Goal: Information Seeking & Learning: Understand process/instructions

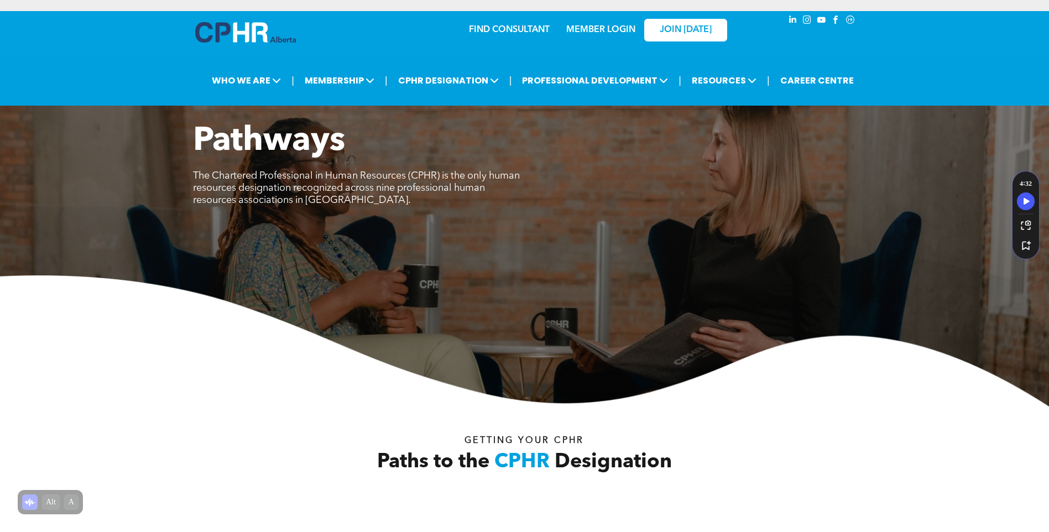
scroll to position [3283, 0]
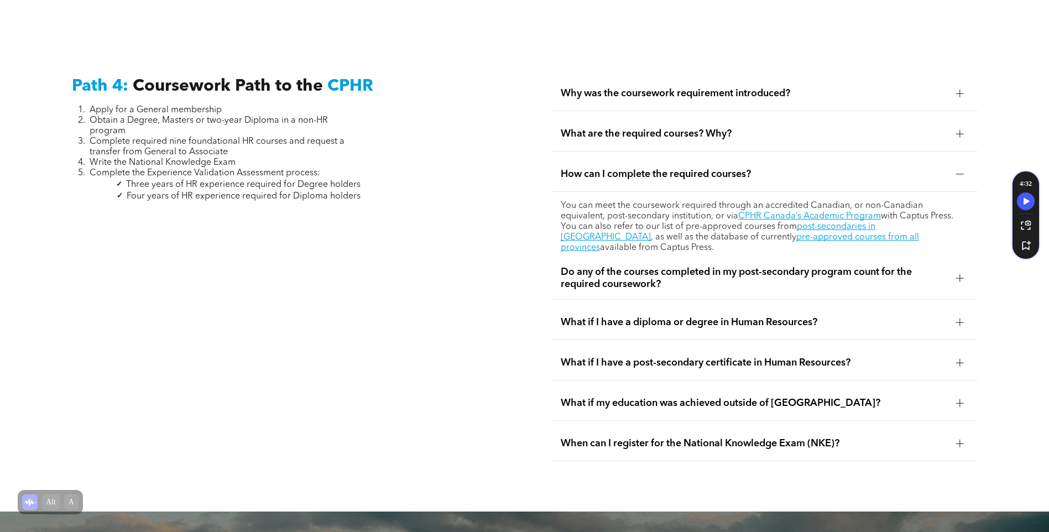
click at [953, 166] on div at bounding box center [960, 174] width 17 height 17
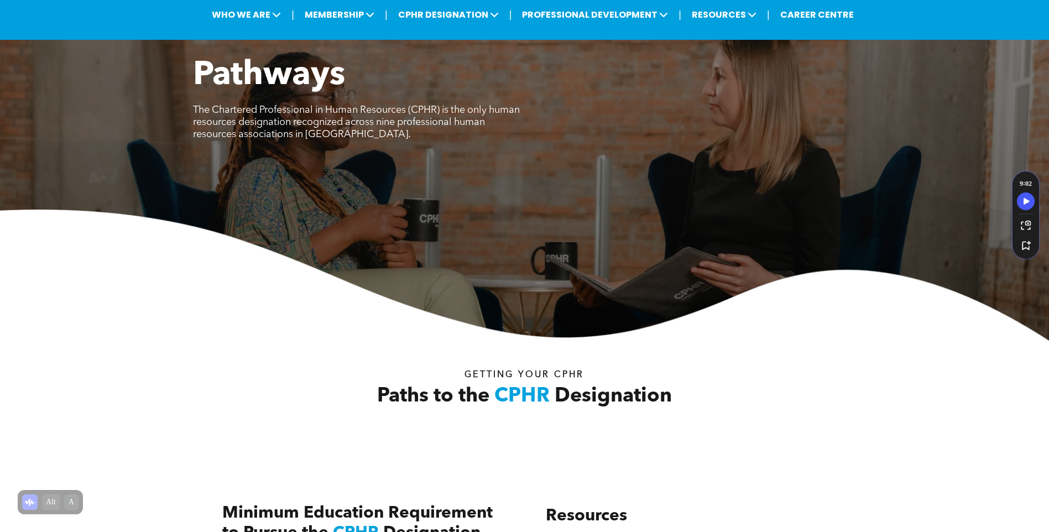
scroll to position [0, 0]
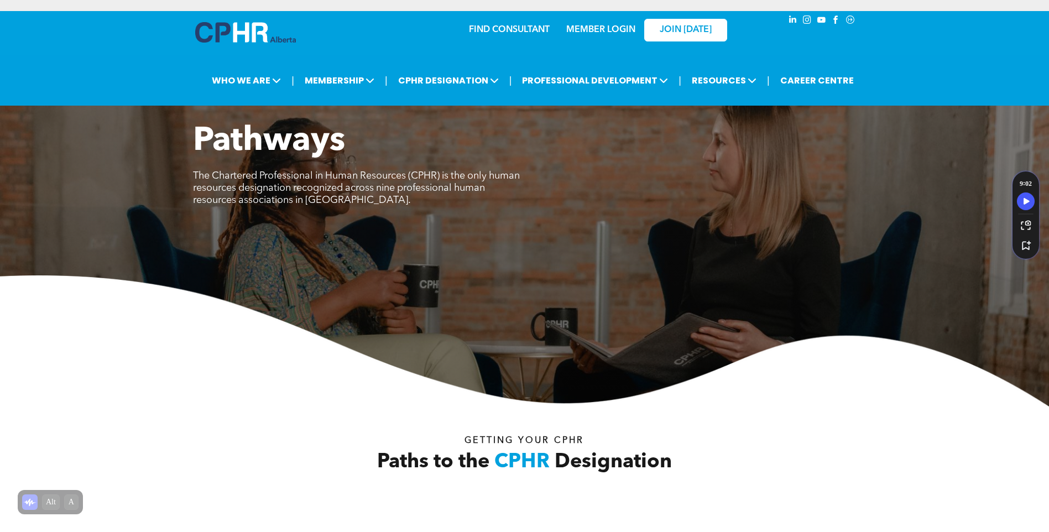
click at [590, 25] on link "MEMBER LOGIN" at bounding box center [600, 29] width 69 height 9
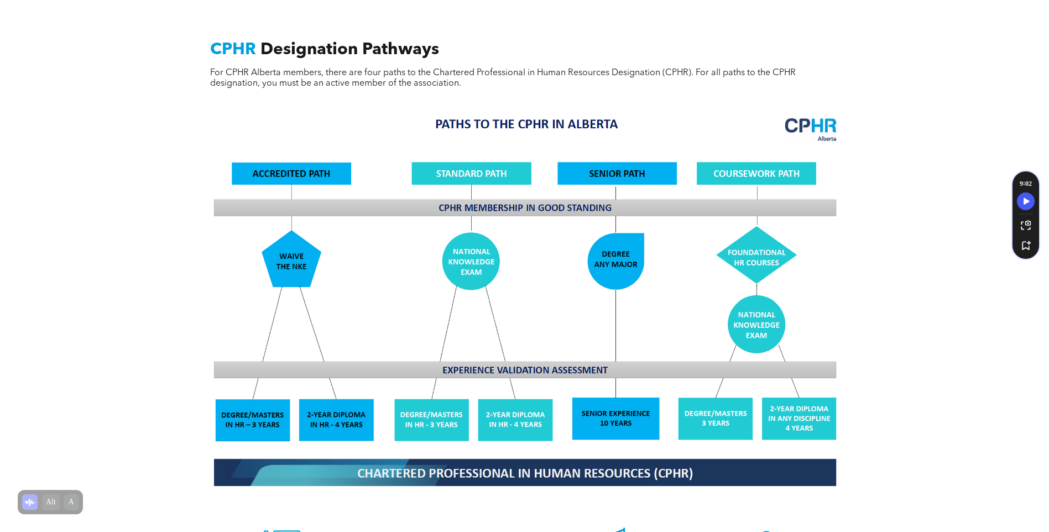
scroll to position [829, 0]
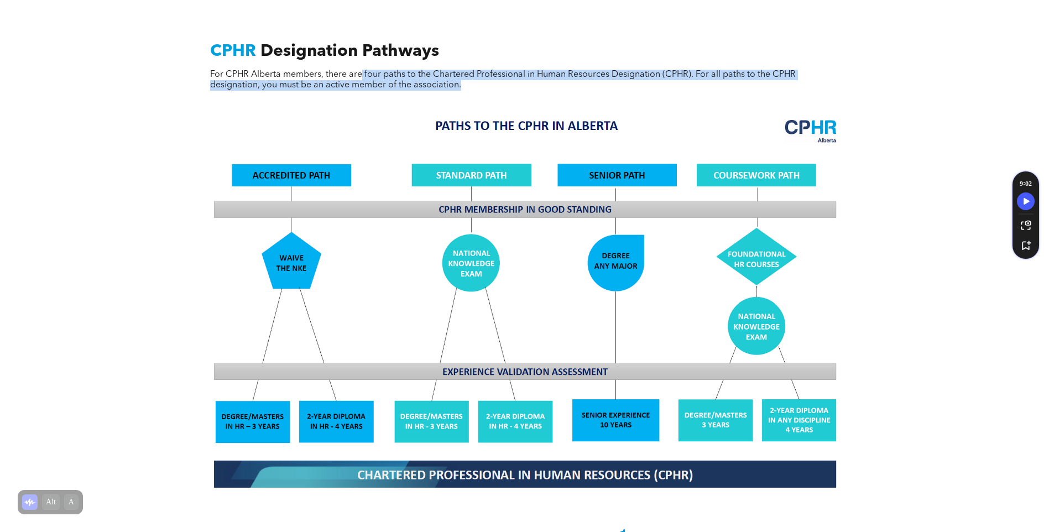
drag, startPoint x: 364, startPoint y: 61, endPoint x: 594, endPoint y: 77, distance: 231.1
click at [594, 77] on p "For CPHR Alberta members, there are four paths to the Chartered Professional in…" at bounding box center [524, 80] width 629 height 21
drag, startPoint x: 594, startPoint y: 77, endPoint x: 614, endPoint y: 90, distance: 23.9
click at [614, 90] on div "CPHR Designation Pathways For CPHR Alberta members, there are four paths to the…" at bounding box center [525, 75] width 646 height 69
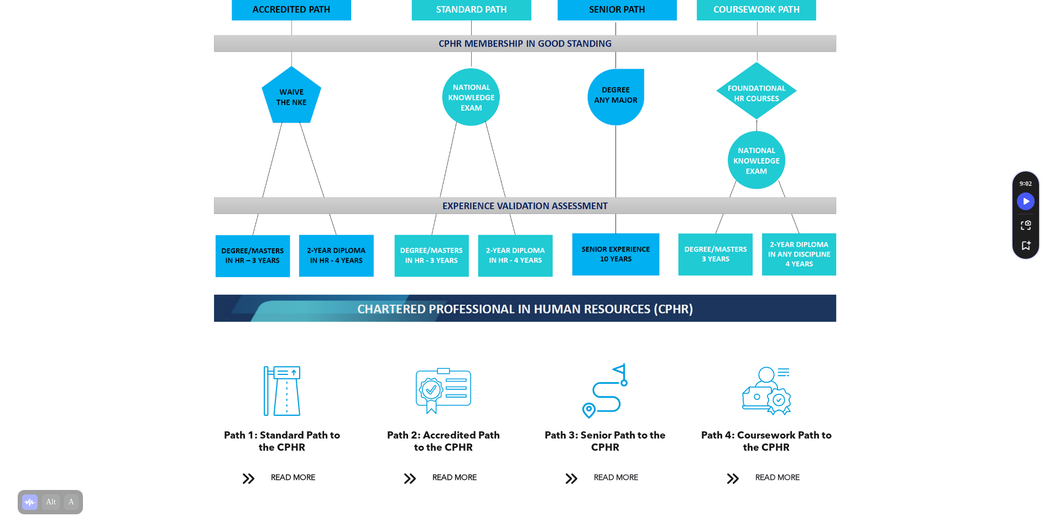
scroll to position [1106, 0]
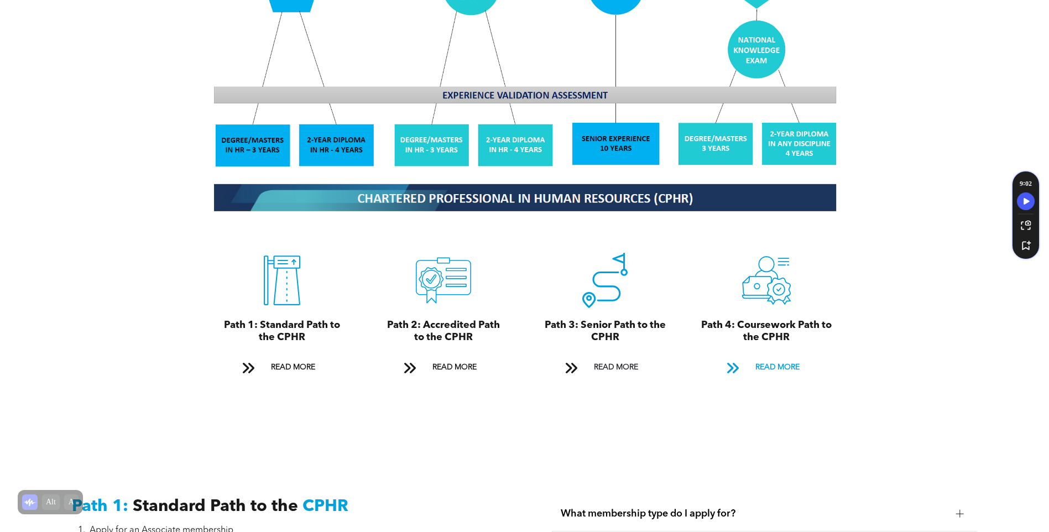
click at [774, 357] on span "READ MORE" at bounding box center [777, 367] width 52 height 20
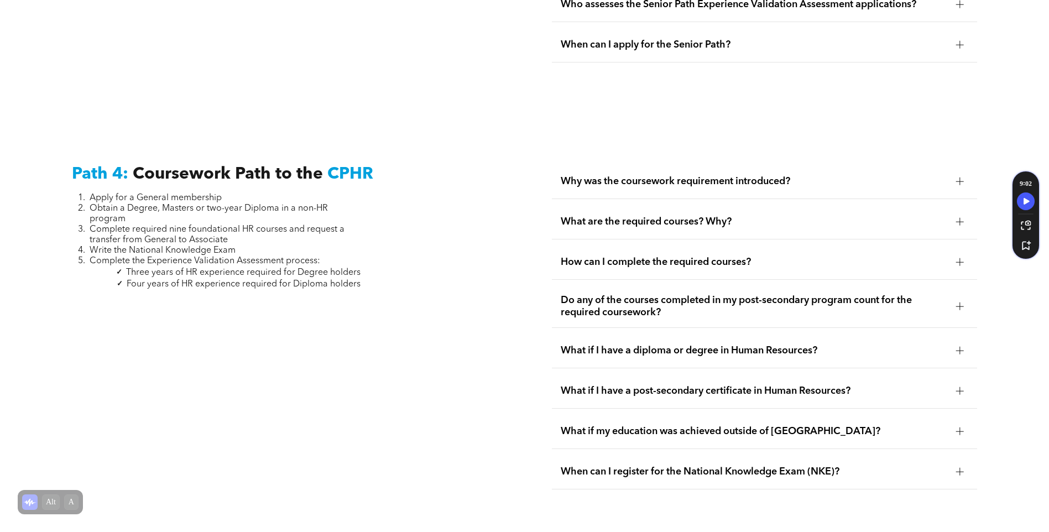
scroll to position [3283, 0]
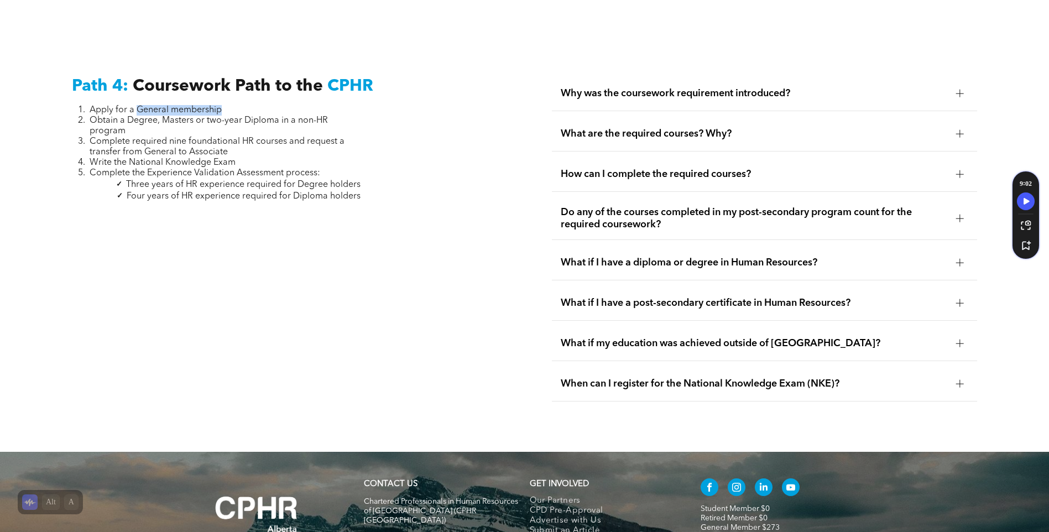
drag, startPoint x: 139, startPoint y: 83, endPoint x: 253, endPoint y: 83, distance: 114.5
click at [253, 105] on li "Apply for a General membership" at bounding box center [225, 110] width 271 height 11
drag, startPoint x: 253, startPoint y: 83, endPoint x: 362, endPoint y: 170, distance: 138.9
click at [362, 170] on div "Path 4: Coursework Path to the CPHR Apply for a General membership Obtain a Deg…" at bounding box center [284, 238] width 443 height 343
drag, startPoint x: 85, startPoint y: 93, endPoint x: 214, endPoint y: 105, distance: 129.9
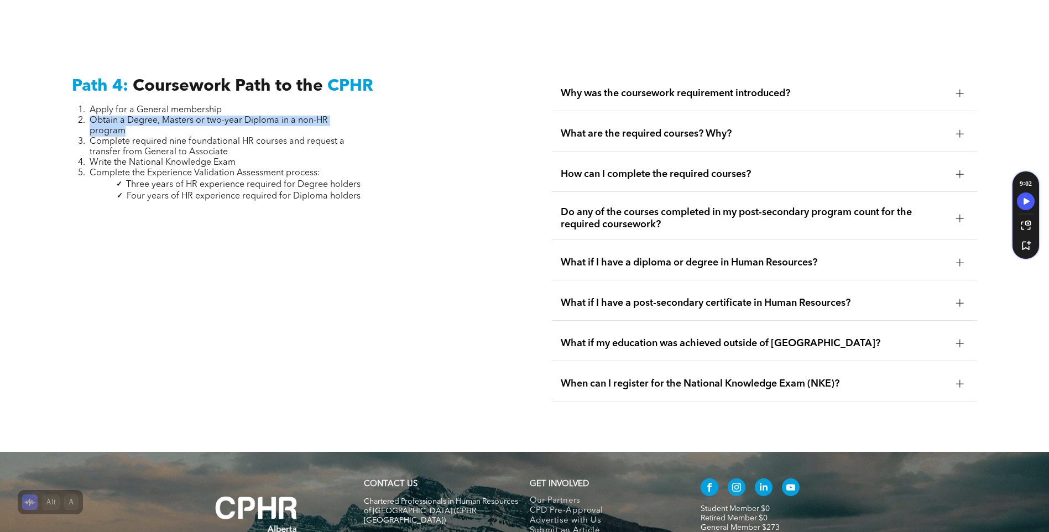
click at [214, 116] on li "Obtain a Degree, Masters or two-year Diploma in a non-HR program" at bounding box center [225, 126] width 271 height 21
click at [247, 137] on li "Complete required nine foundational HR courses and request a transfer from Gene…" at bounding box center [225, 147] width 271 height 21
drag, startPoint x: 119, startPoint y: 121, endPoint x: 60, endPoint y: 114, distance: 59.6
click at [60, 114] on div "Path 4: Coursework Path to the CPHR Apply for a General membership Obtain a Deg…" at bounding box center [524, 238] width 1049 height 427
click at [361, 242] on div "Path 4: Coursework Path to the CPHR Apply for a General membership Obtain a Deg…" at bounding box center [284, 238] width 443 height 343
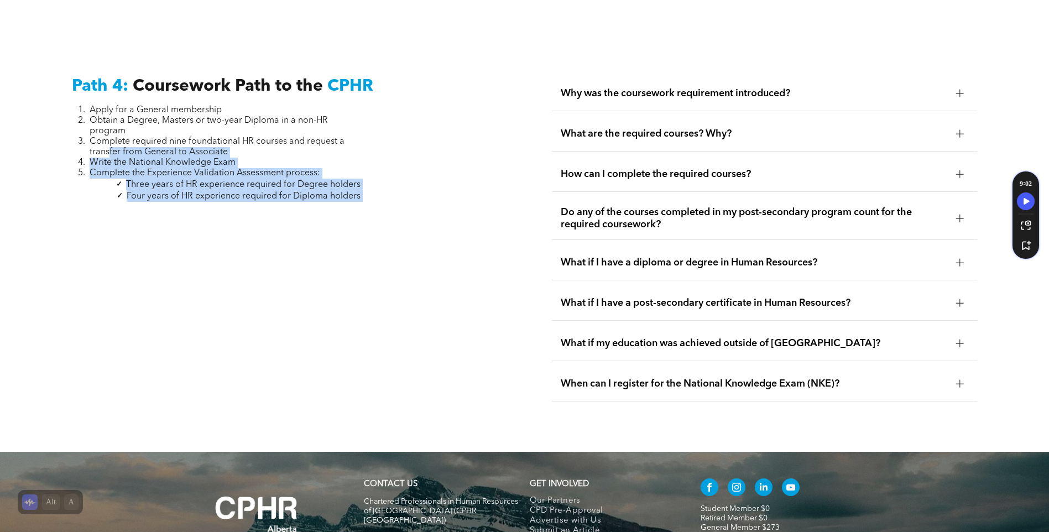
drag, startPoint x: 109, startPoint y: 125, endPoint x: 379, endPoint y: 182, distance: 275.9
click at [379, 182] on div "Path 4: Coursework Path to the CPHR Apply for a General membership Obtain a Deg…" at bounding box center [284, 238] width 443 height 343
click at [330, 283] on div "Path 4: Coursework Path to the CPHR Apply for a General membership Obtain a Deg…" at bounding box center [284, 238] width 443 height 343
click at [159, 295] on div "Path 4: Coursework Path to the CPHR Apply for a General membership Obtain a Deg…" at bounding box center [284, 238] width 443 height 343
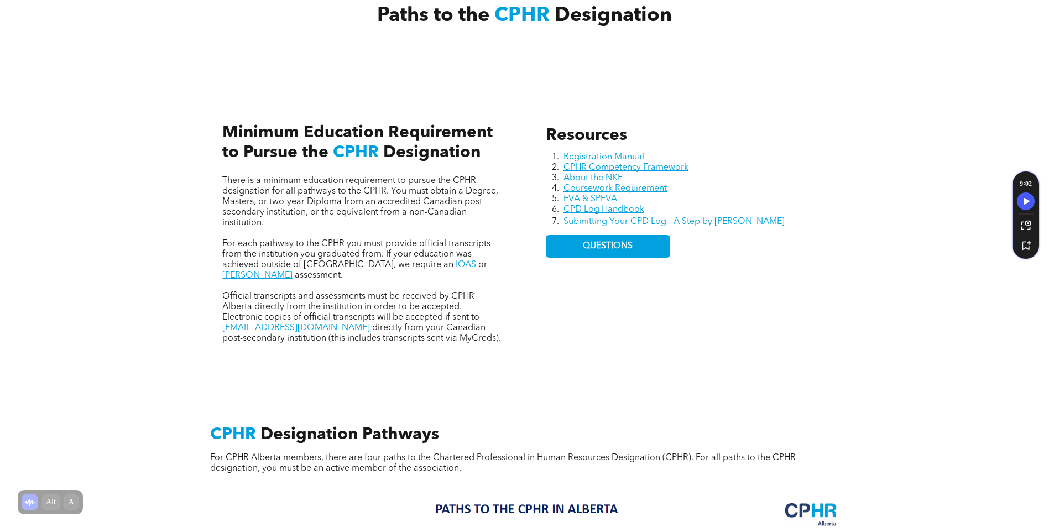
scroll to position [498, 0]
